Goal: Transaction & Acquisition: Purchase product/service

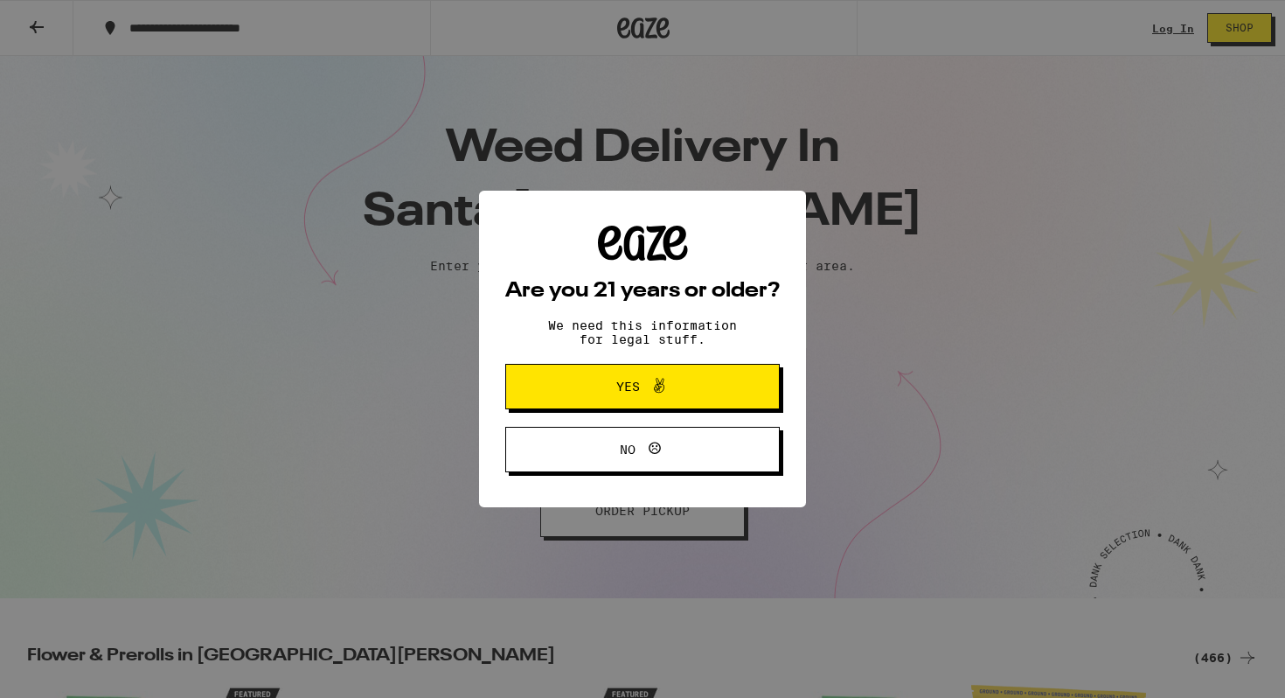
click at [712, 384] on button "Yes" at bounding box center [642, 386] width 274 height 45
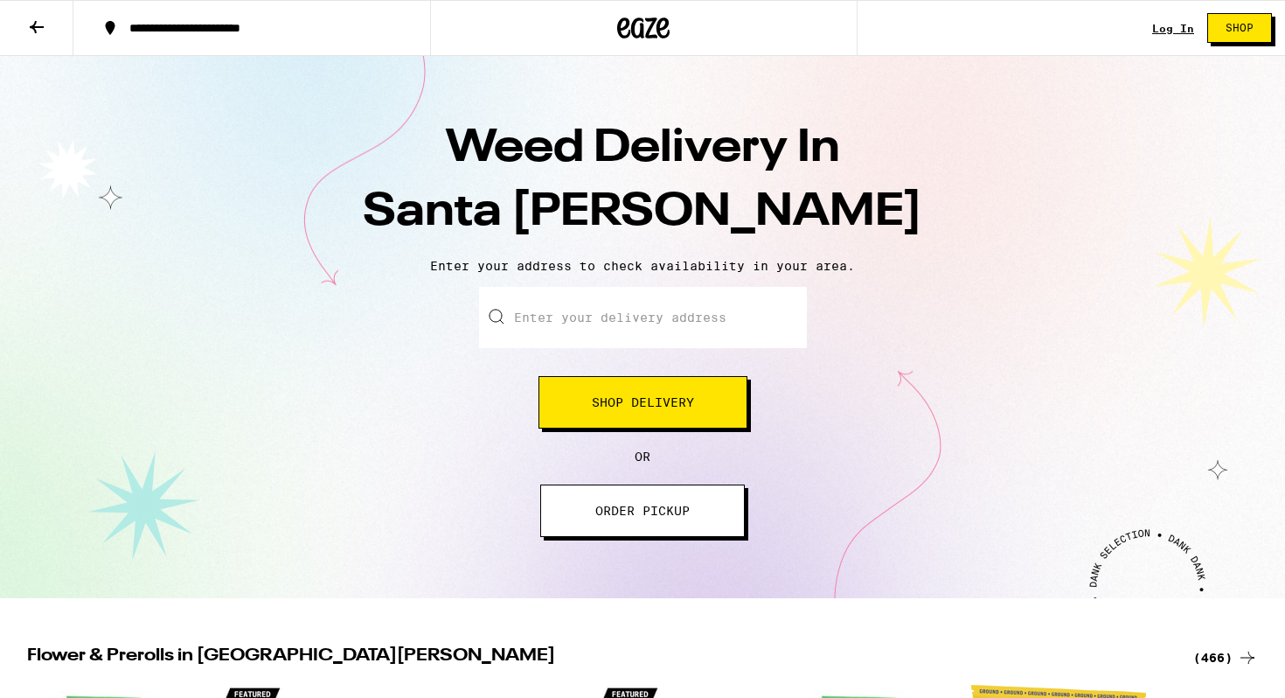
click at [675, 399] on span "Shop Delivery" at bounding box center [643, 402] width 102 height 12
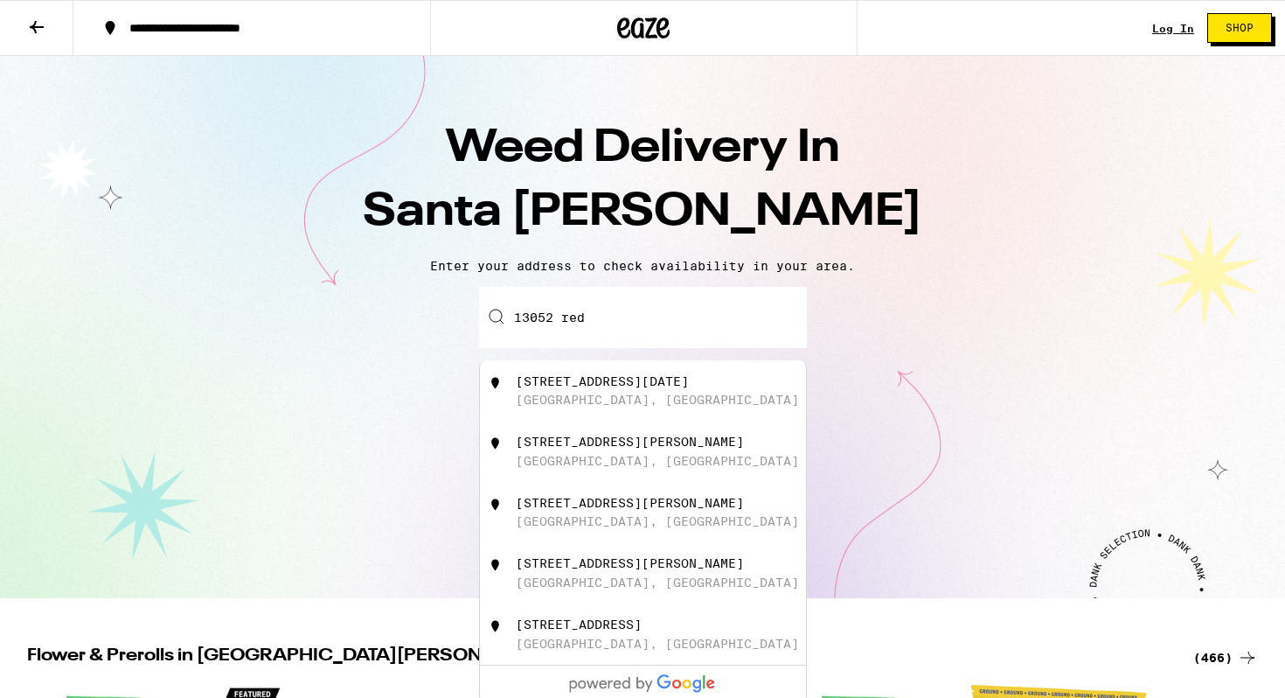
click at [648, 392] on div "[STREET_ADDRESS][DATE]" at bounding box center [672, 390] width 312 height 33
type input "[STREET_ADDRESS][DATE]"
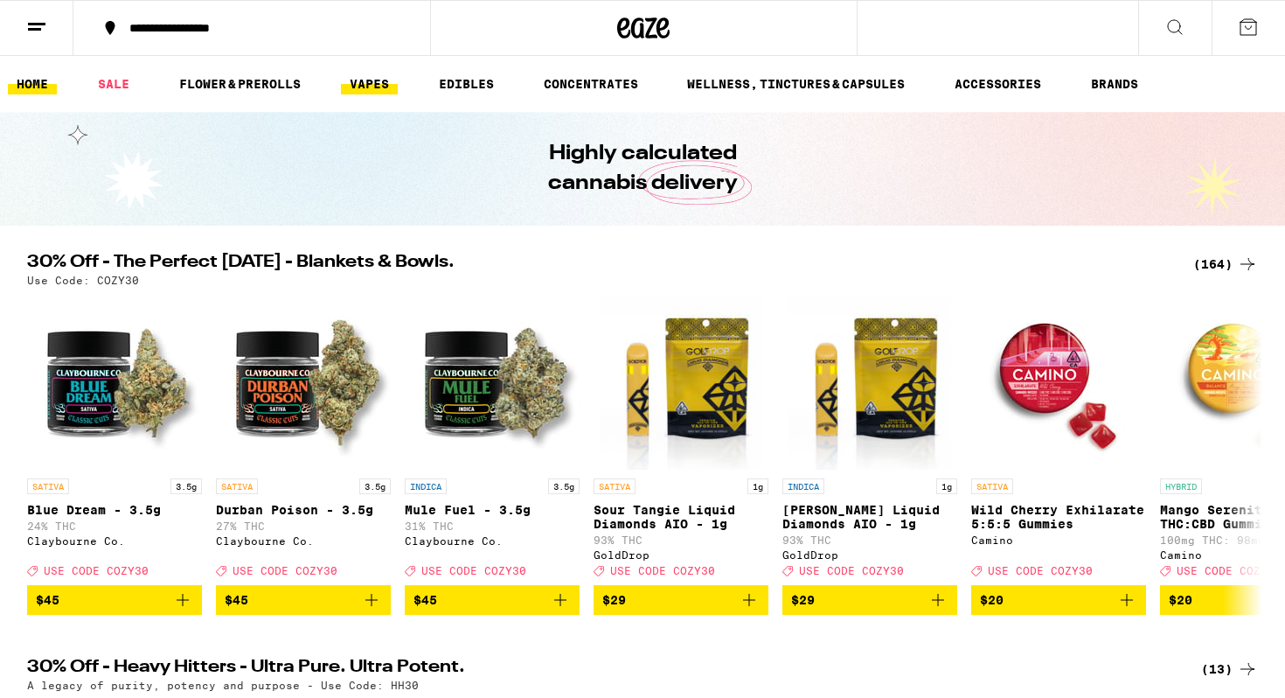
click at [360, 82] on link "VAPES" at bounding box center [369, 83] width 57 height 21
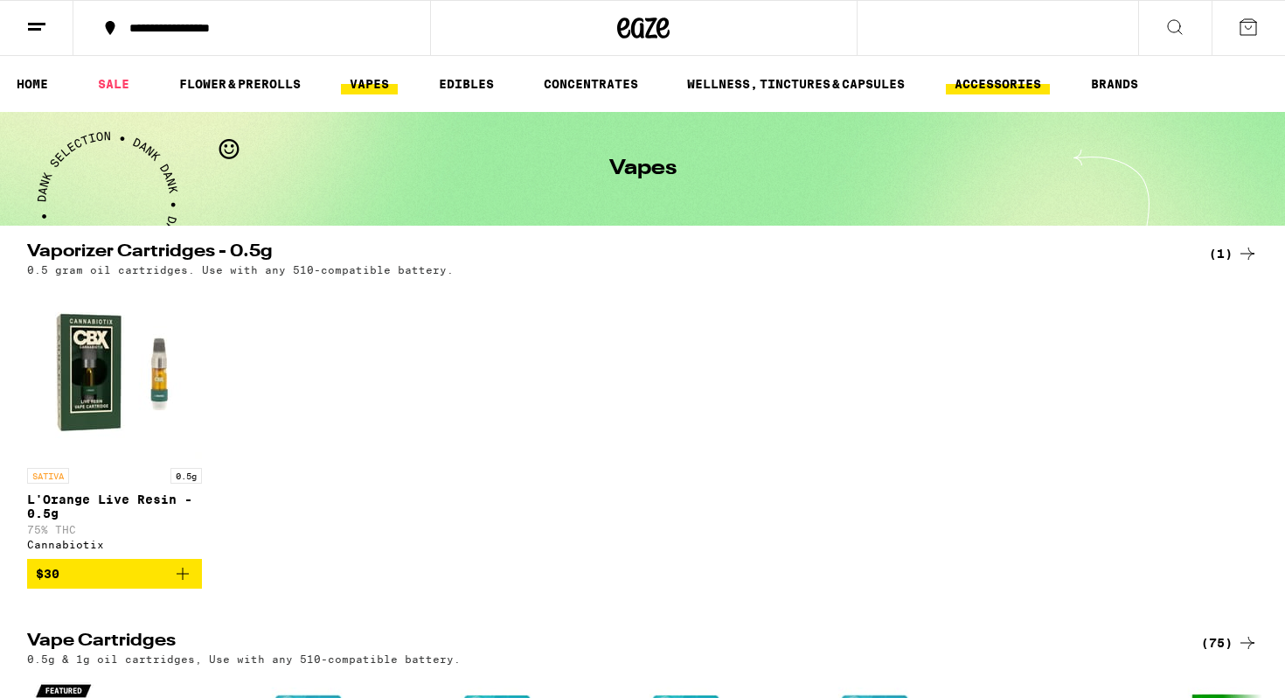
click at [997, 87] on link "ACCESSORIES" at bounding box center [998, 83] width 104 height 21
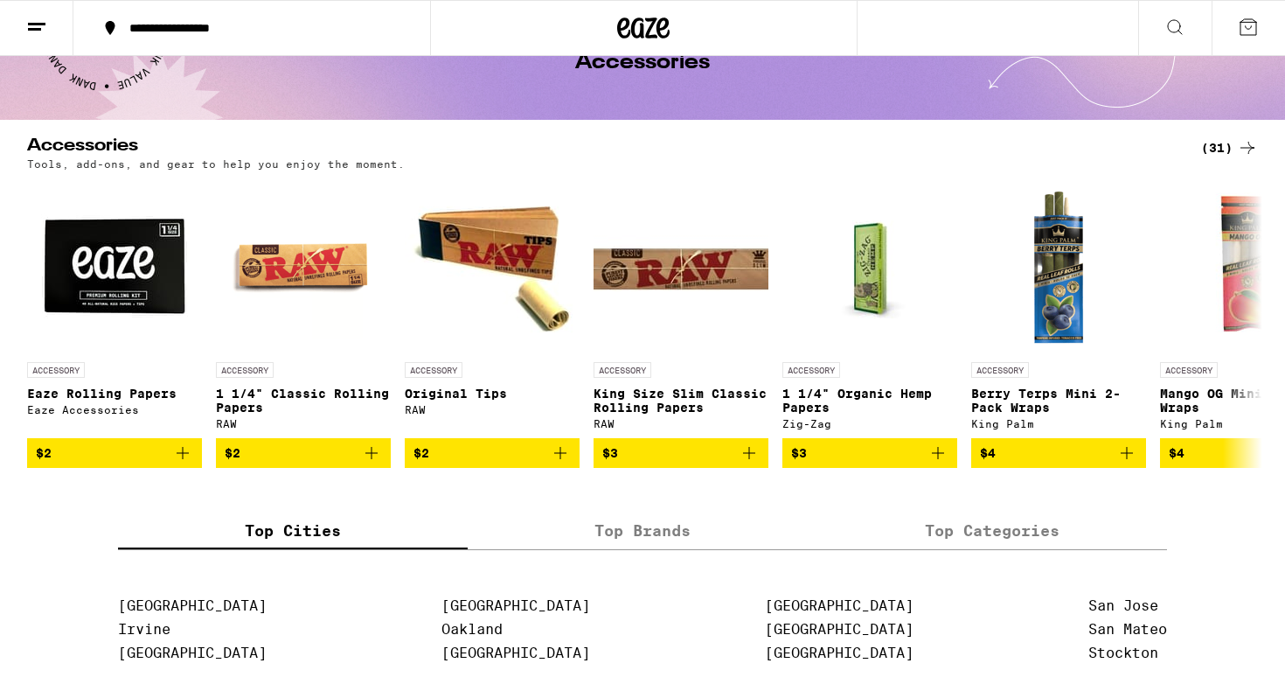
scroll to position [96, 0]
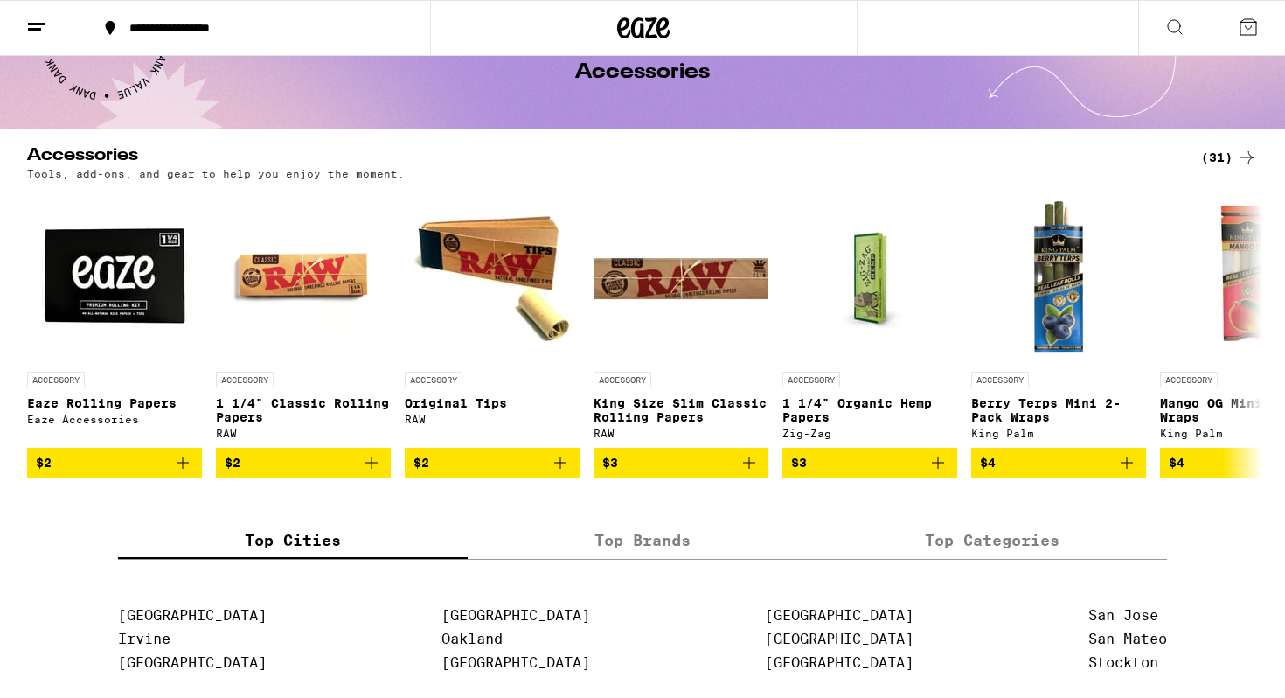
click at [1245, 153] on icon at bounding box center [1247, 157] width 21 height 21
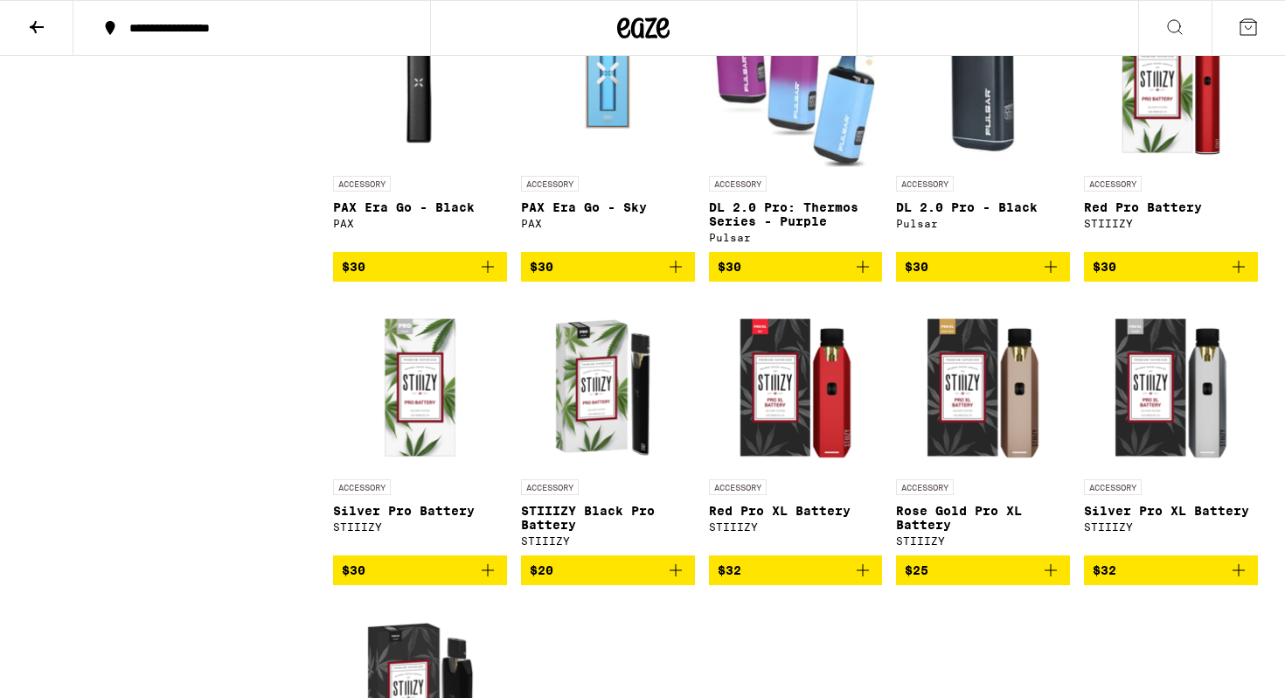
scroll to position [1476, 0]
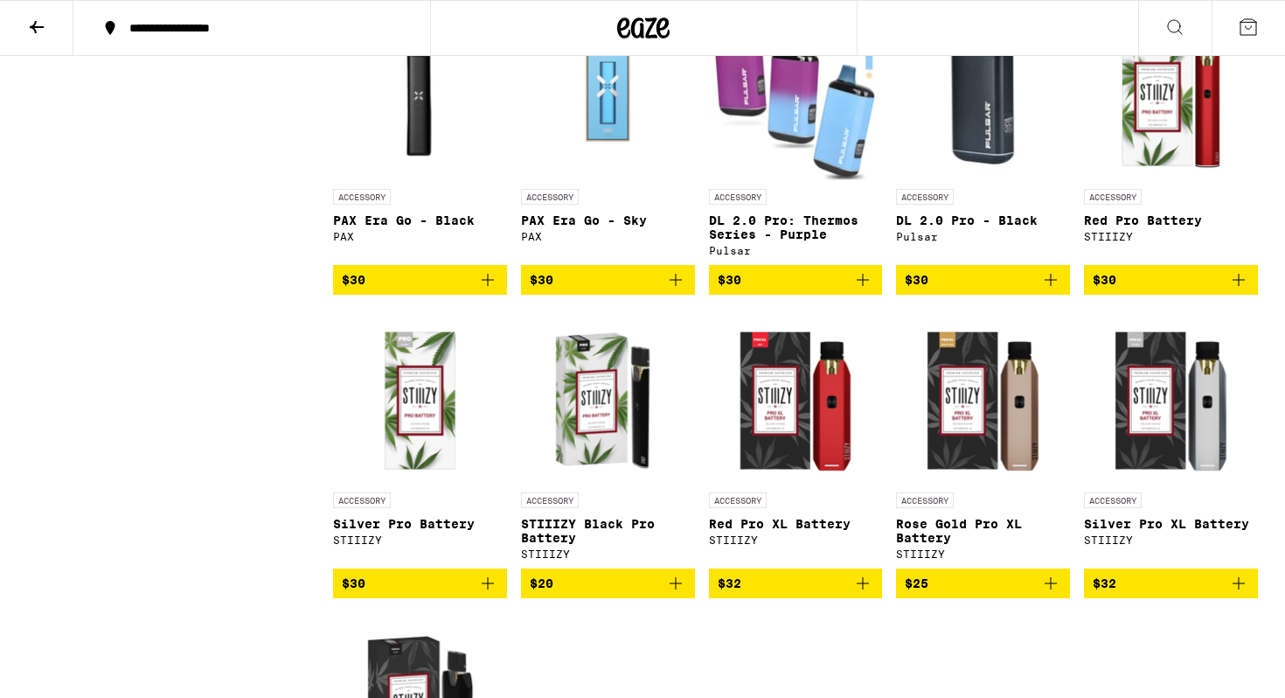
click at [864, 594] on icon "Add to bag" at bounding box center [862, 583] width 21 height 21
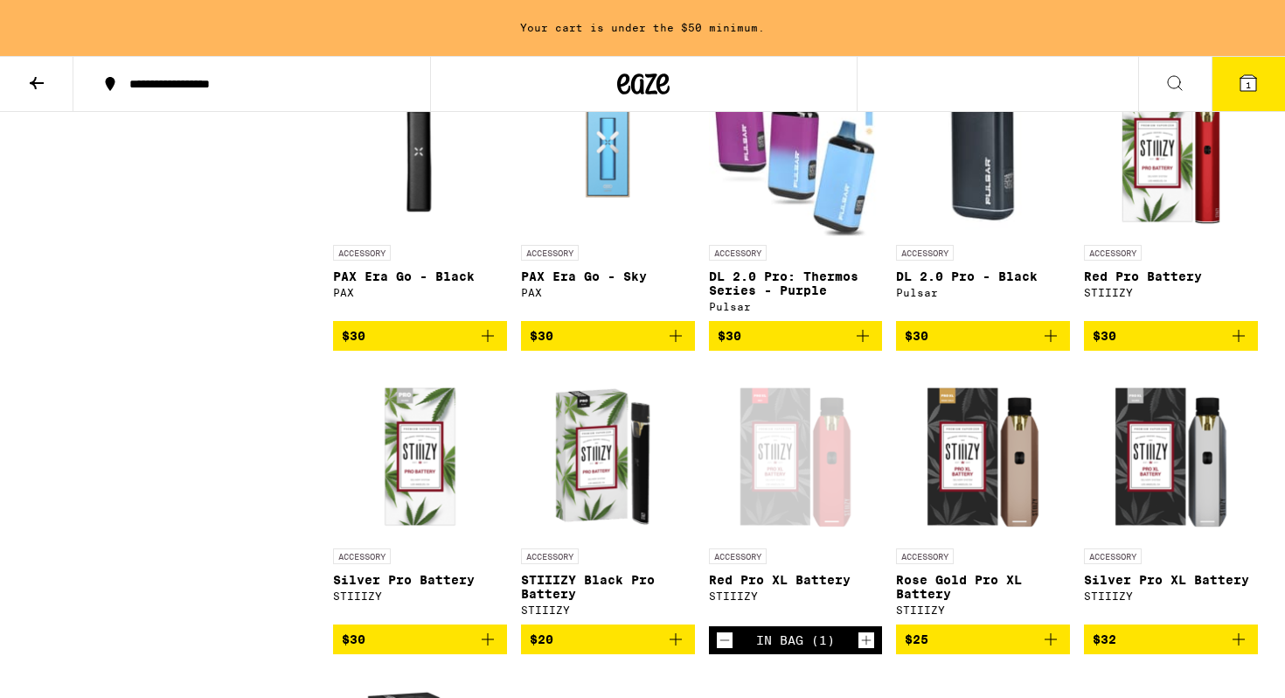
scroll to position [1532, 0]
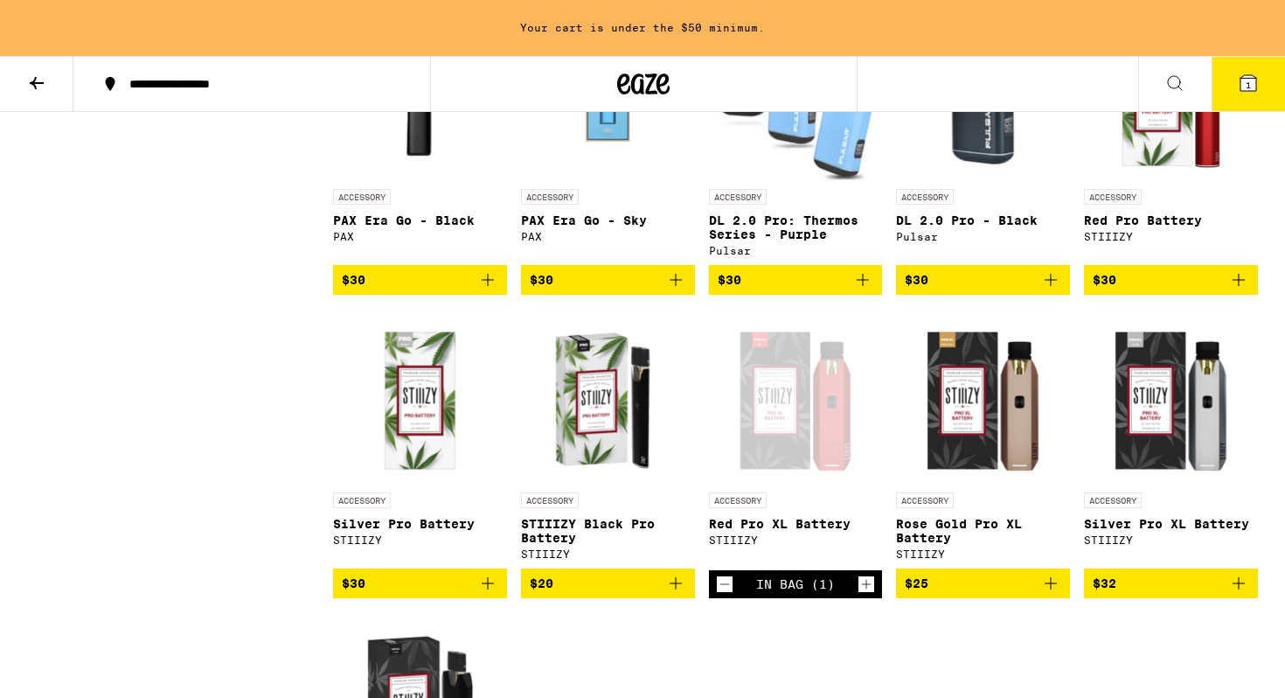
click at [864, 594] on icon "Increment" at bounding box center [866, 583] width 16 height 21
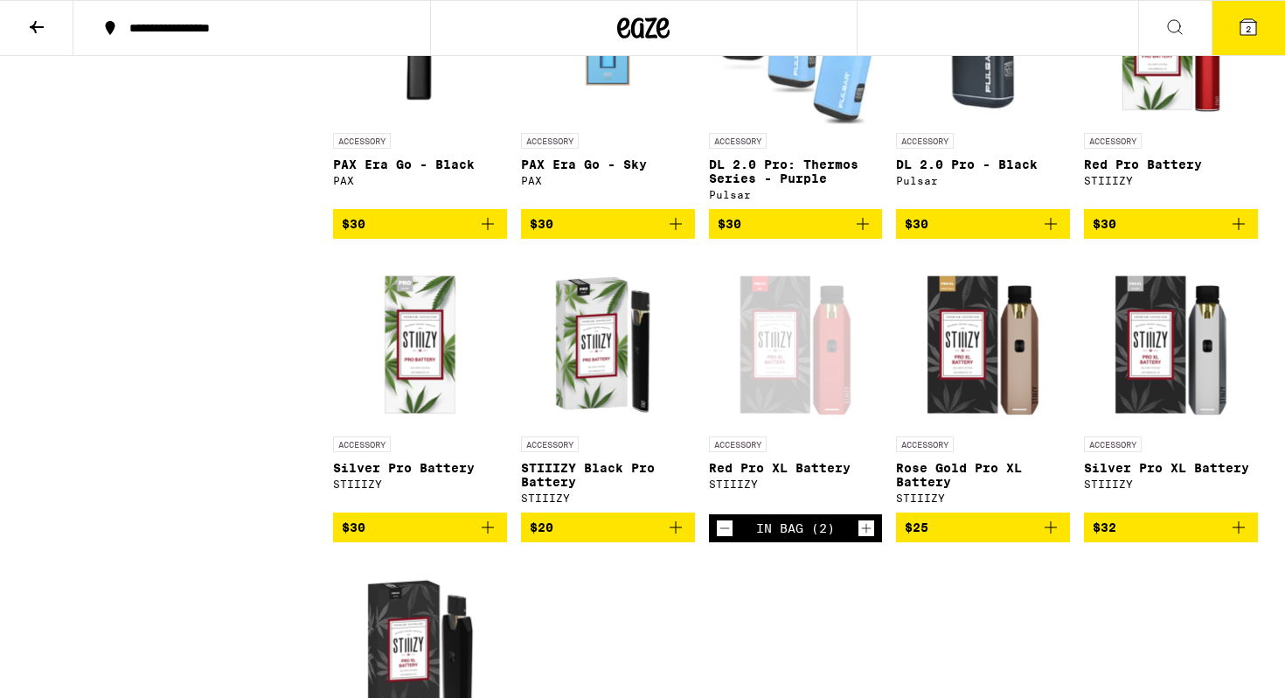
scroll to position [1476, 0]
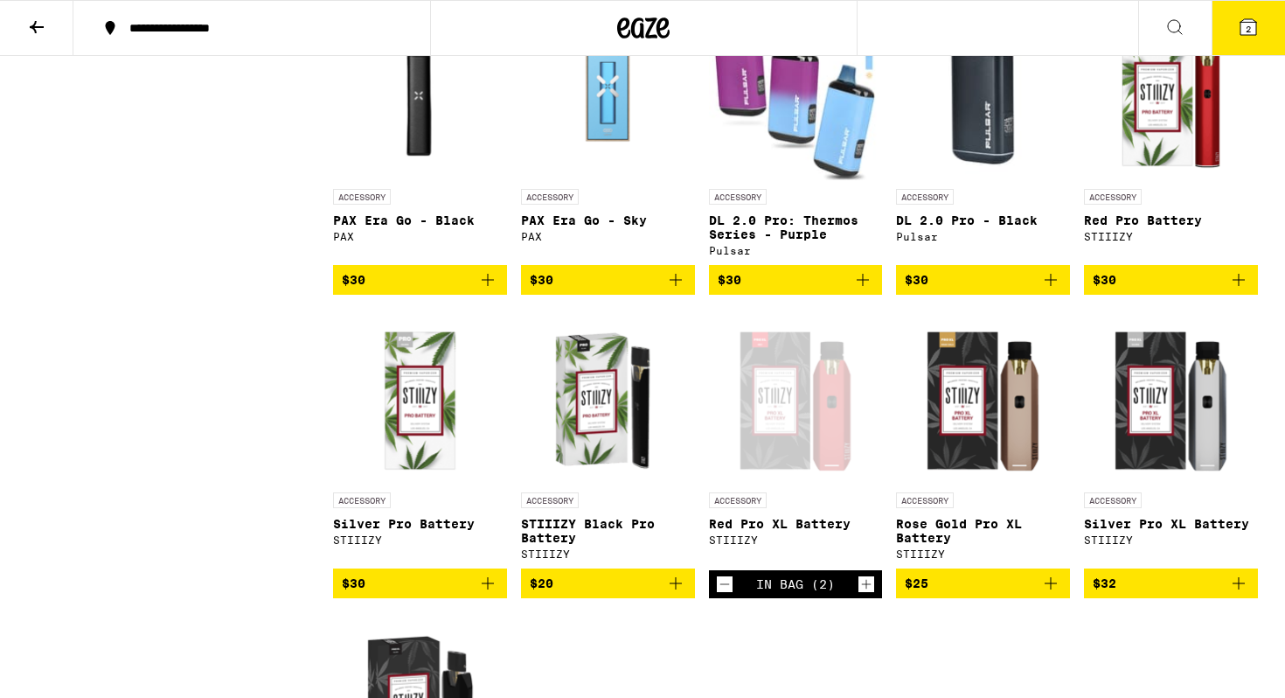
click at [727, 594] on icon "Decrement" at bounding box center [725, 583] width 16 height 21
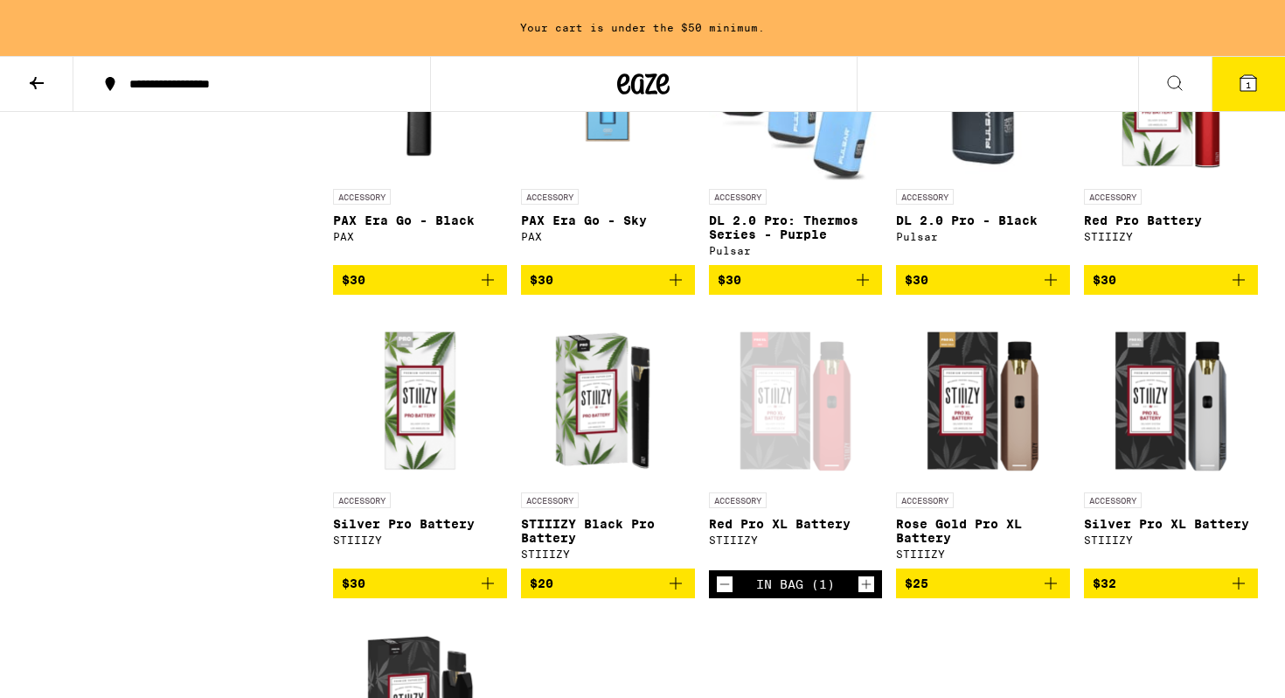
click at [727, 594] on icon "Decrement" at bounding box center [725, 583] width 16 height 21
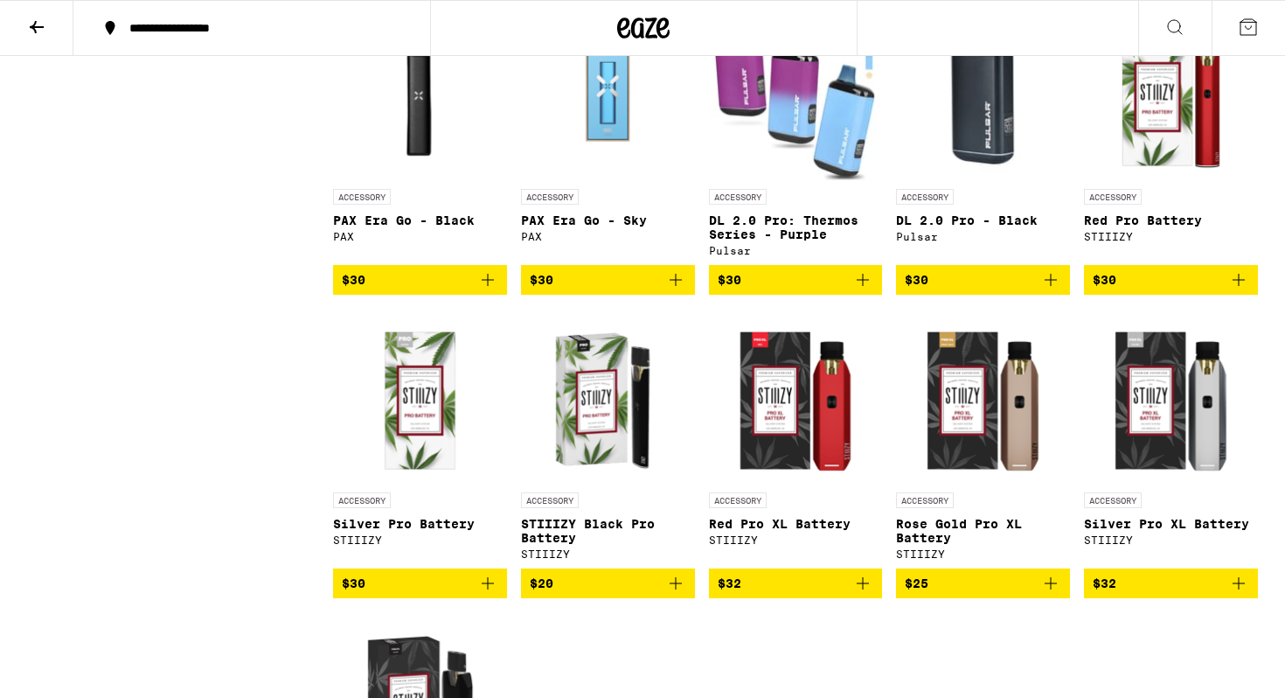
click at [1053, 594] on icon "Add to bag" at bounding box center [1050, 583] width 21 height 21
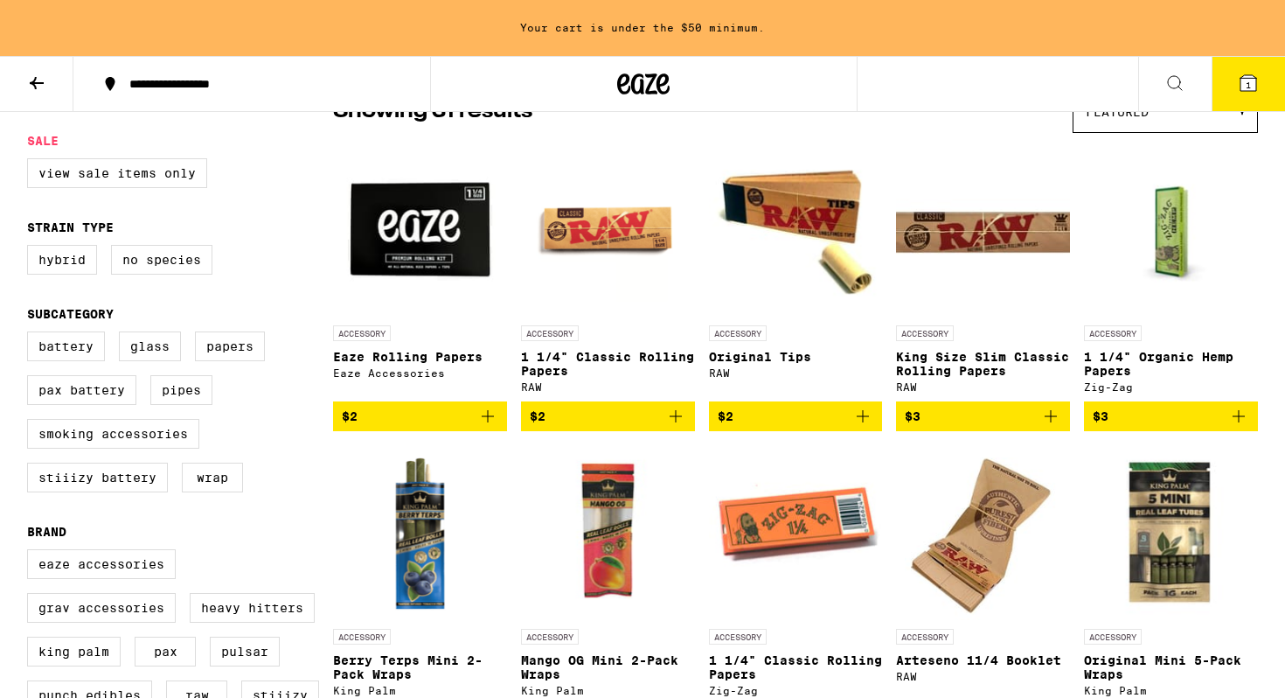
scroll to position [0, 0]
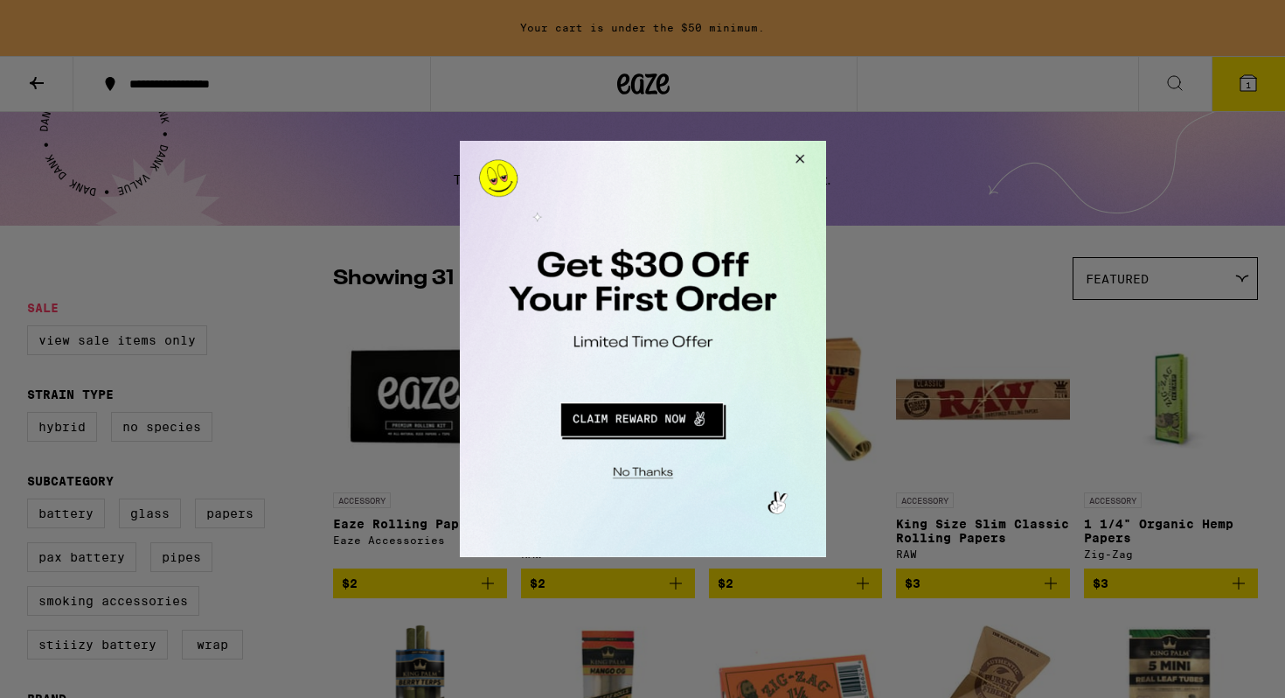
click at [642, 420] on button "Redirect to URL" at bounding box center [641, 417] width 304 height 42
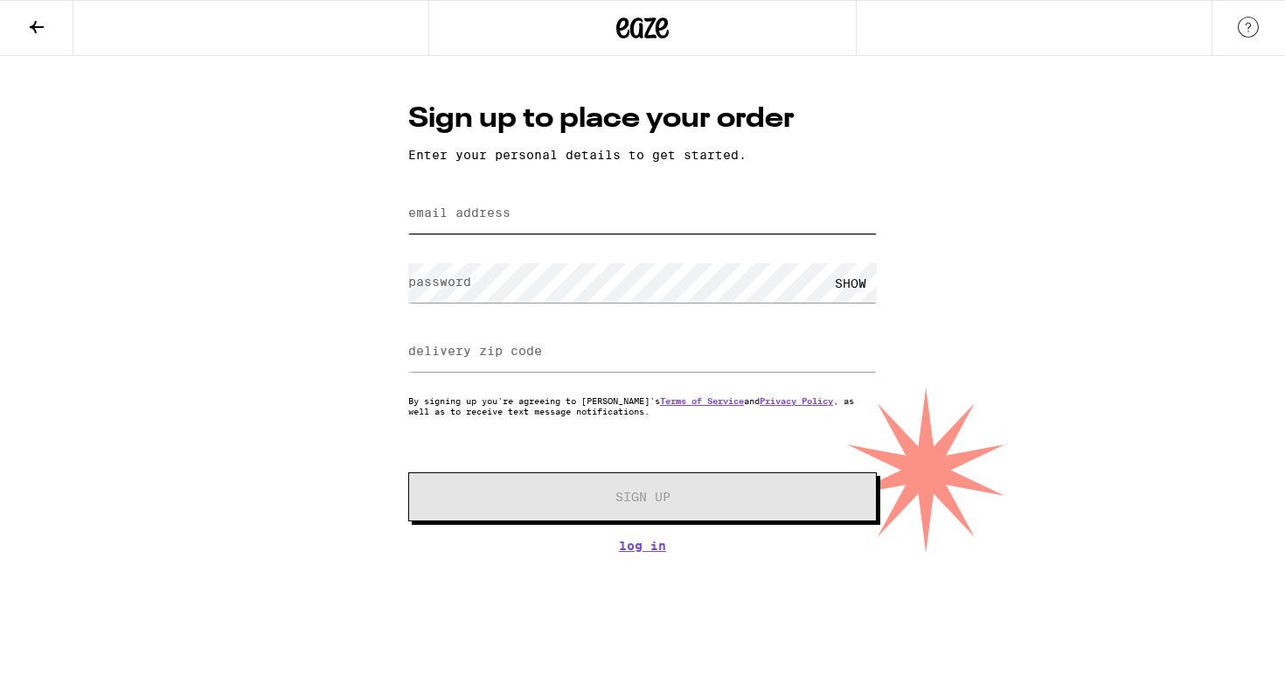
click at [519, 228] on input "email address" at bounding box center [642, 213] width 469 height 39
type input "ibaar84@gmail.com"
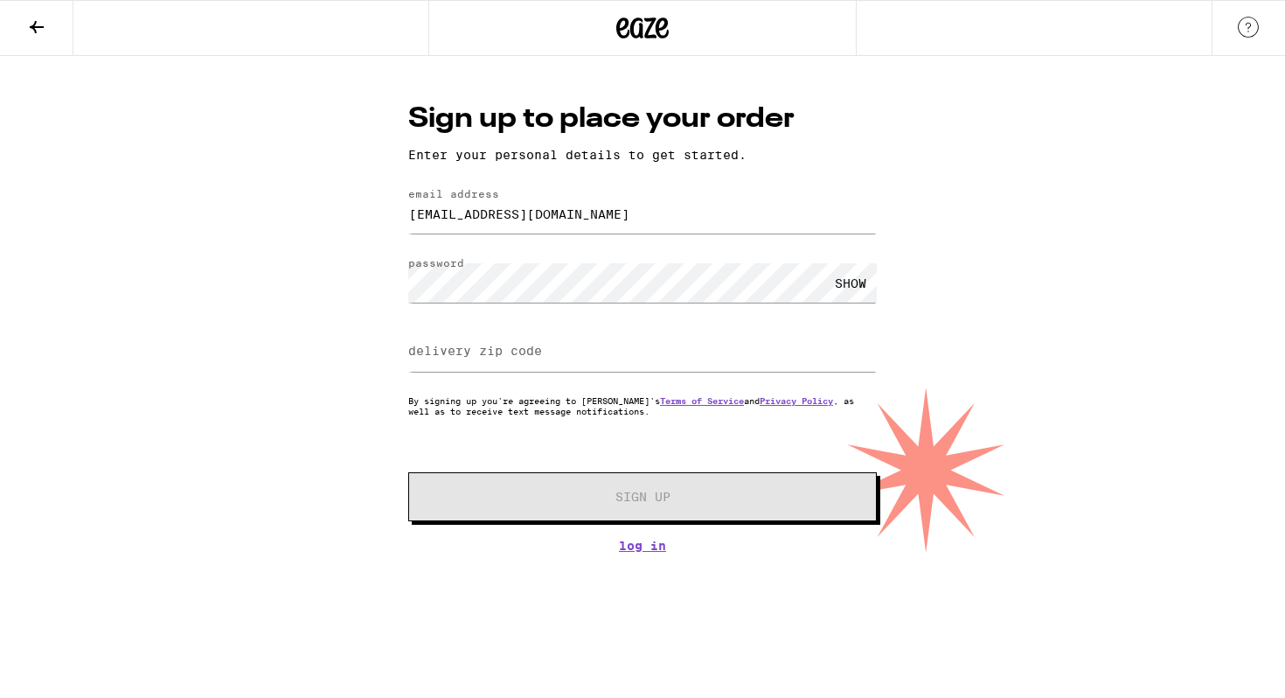
click at [514, 354] on label "delivery zip code" at bounding box center [475, 351] width 134 height 14
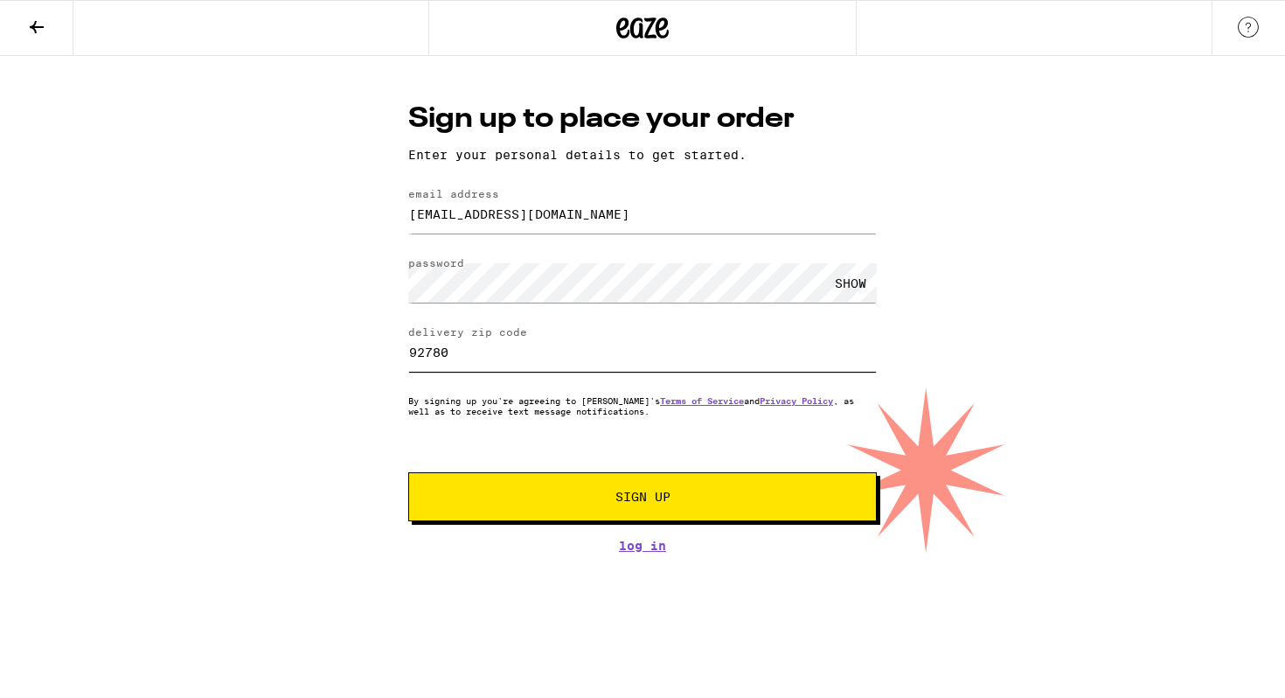
type input "92780"
click at [580, 500] on span "Sign Up" at bounding box center [643, 496] width 348 height 12
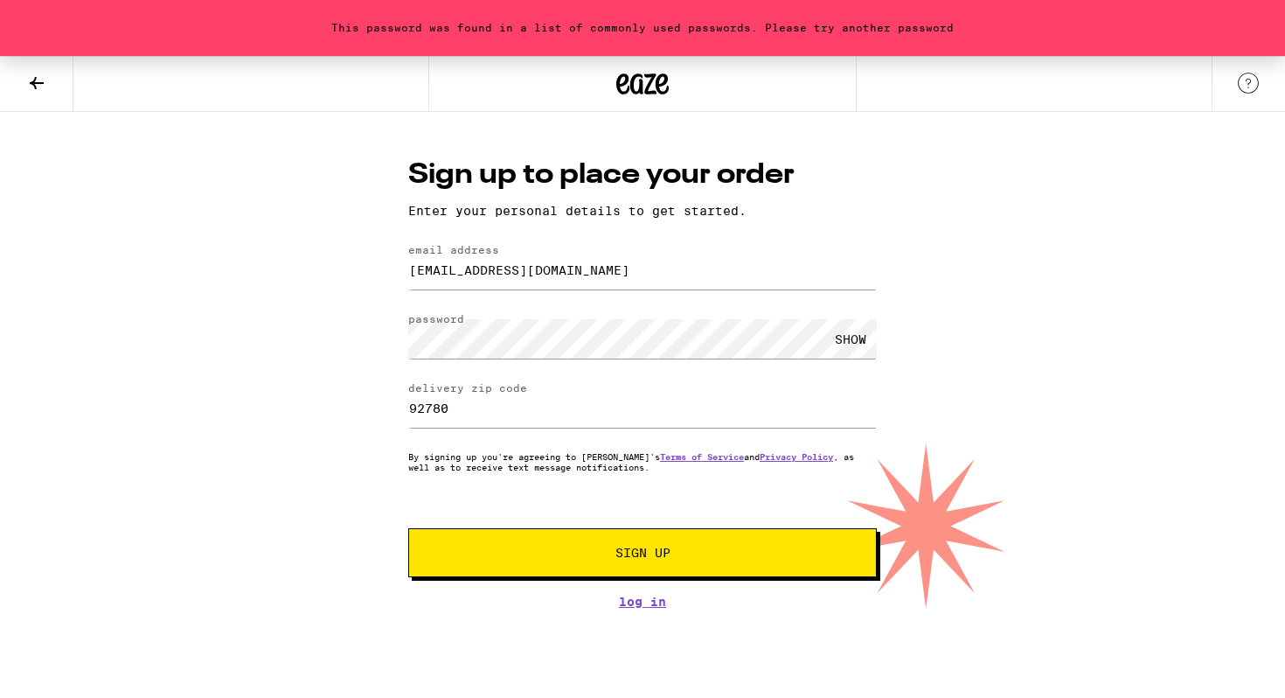
click at [852, 340] on div "SHOW" at bounding box center [850, 338] width 52 height 39
click at [594, 558] on span "Sign Up" at bounding box center [643, 552] width 348 height 12
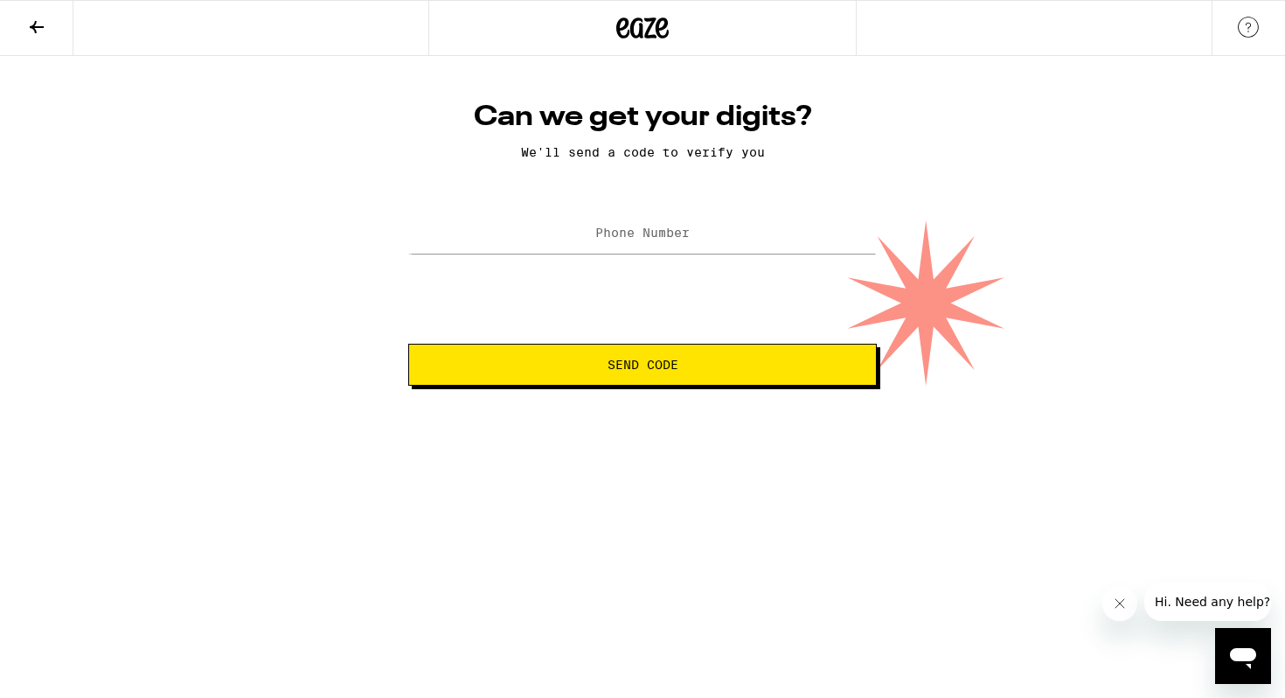
click at [621, 236] on label "Phone Number" at bounding box center [642, 233] width 94 height 14
type input "(714) 595-1927"
click at [636, 371] on span "Send Code" at bounding box center [642, 364] width 71 height 12
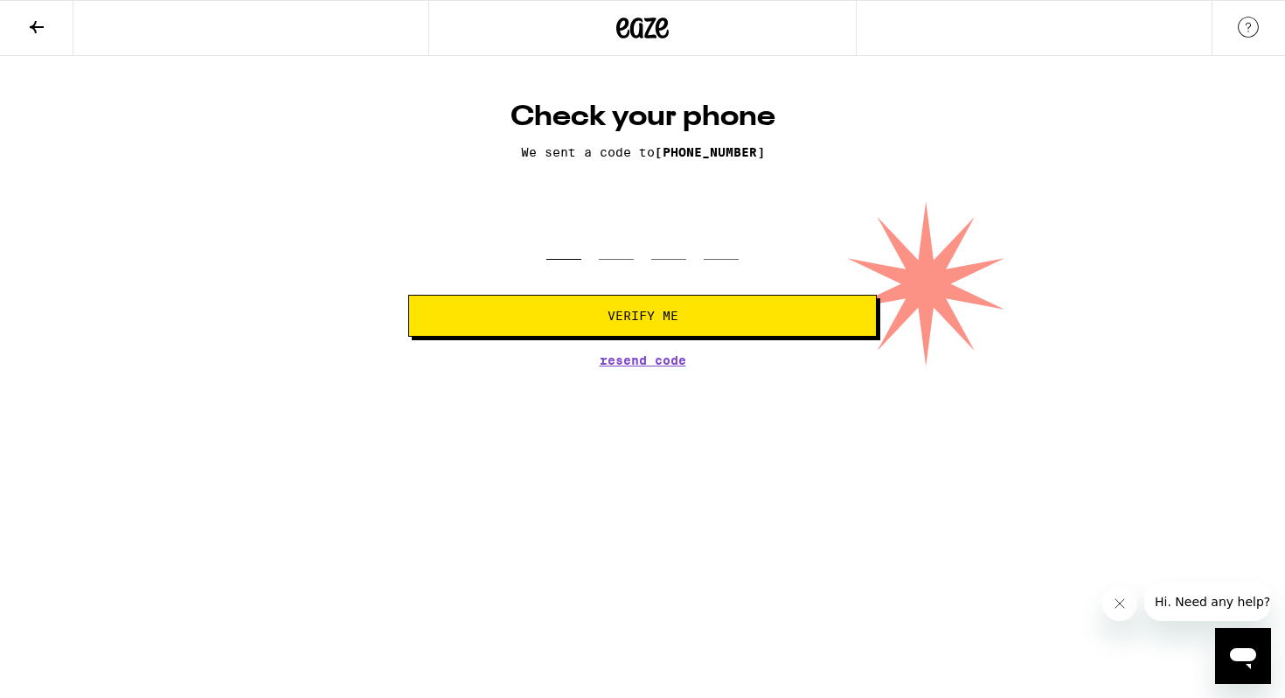
click at [564, 254] on input "tel" at bounding box center [563, 234] width 35 height 52
type input "9"
type input "6"
type input "9"
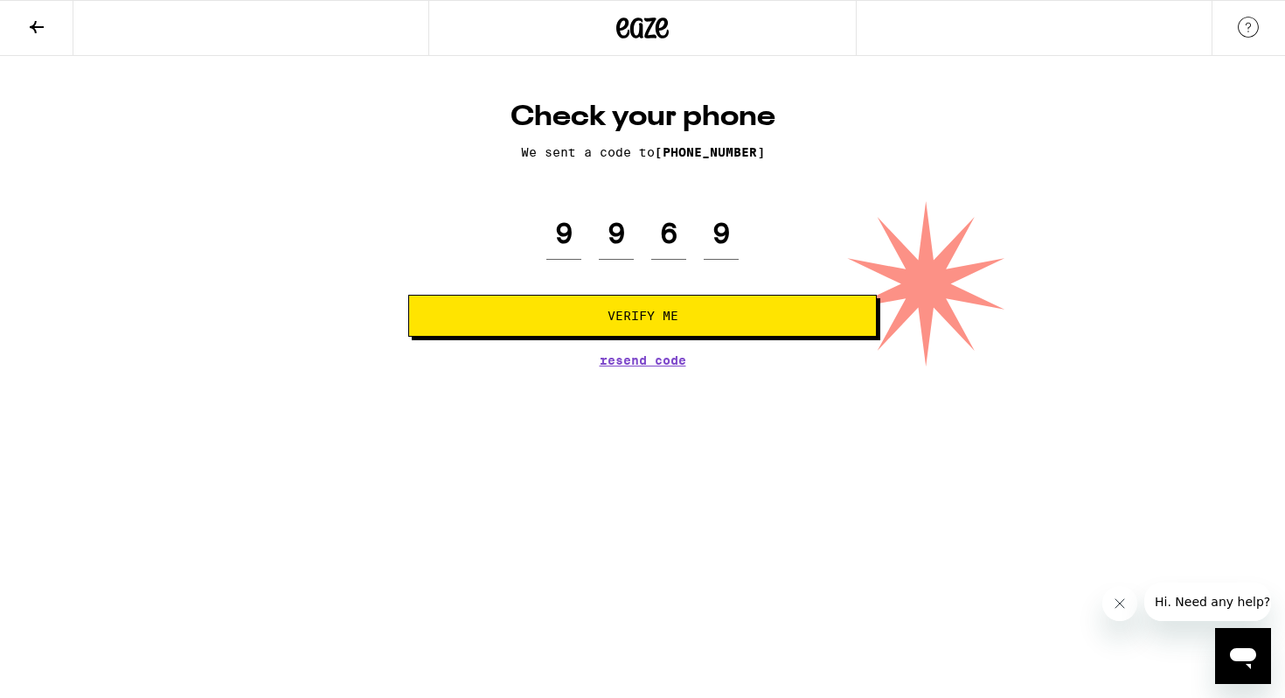
click at [583, 315] on span "Verify Me" at bounding box center [642, 315] width 439 height 12
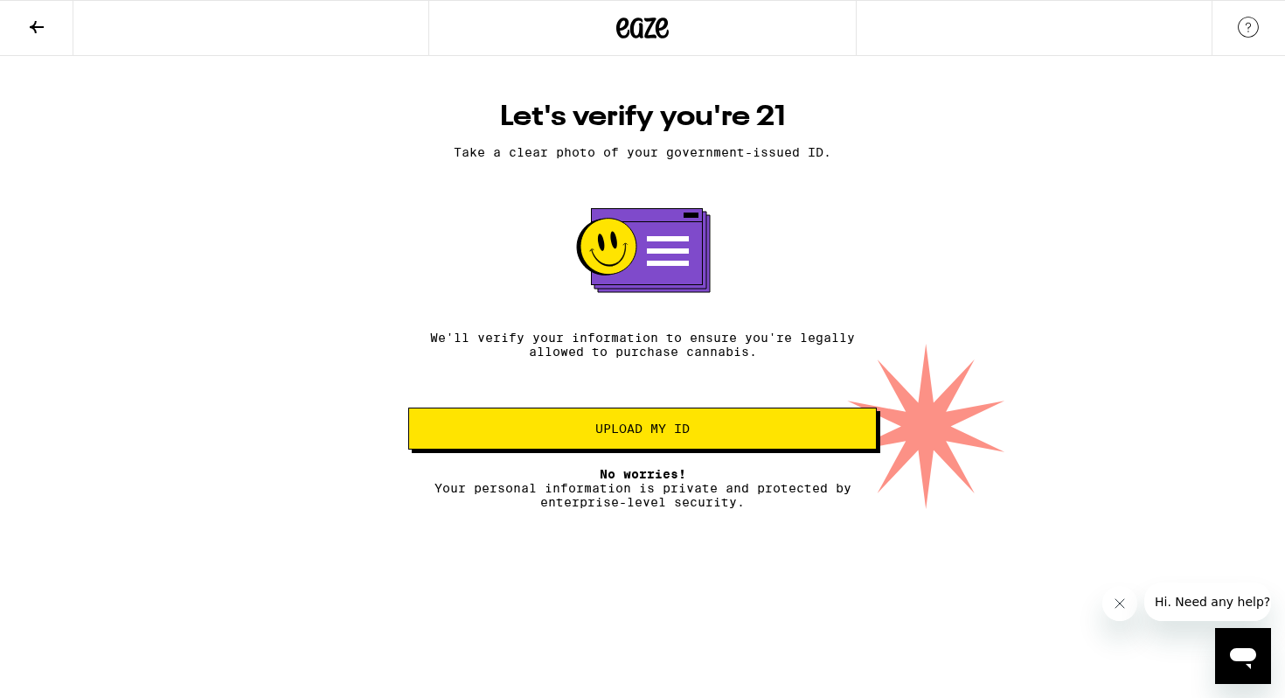
click at [620, 434] on span "Upload my ID" at bounding box center [642, 428] width 94 height 12
click at [685, 427] on span "Upload my ID" at bounding box center [642, 428] width 94 height 12
